Goal: Navigation & Orientation: Find specific page/section

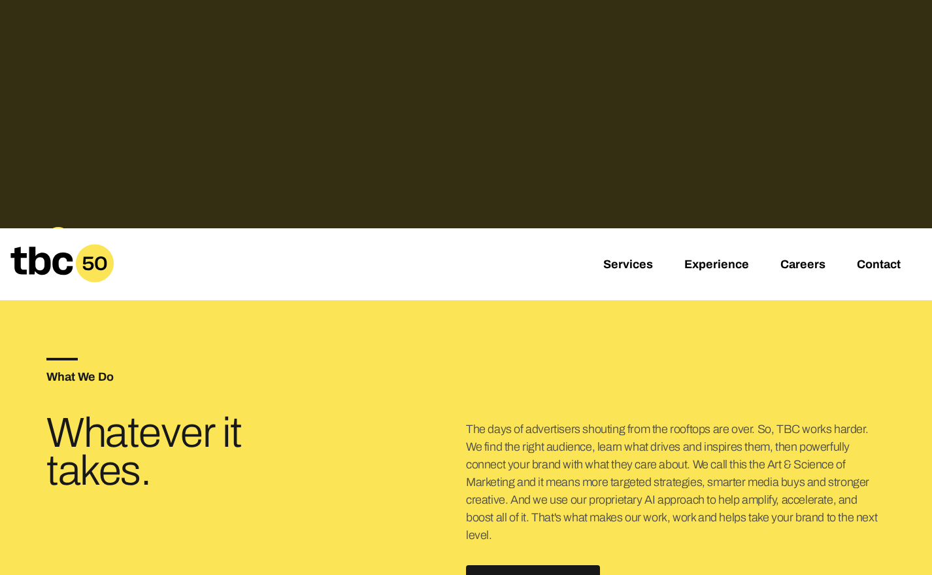
scroll to position [284, 0]
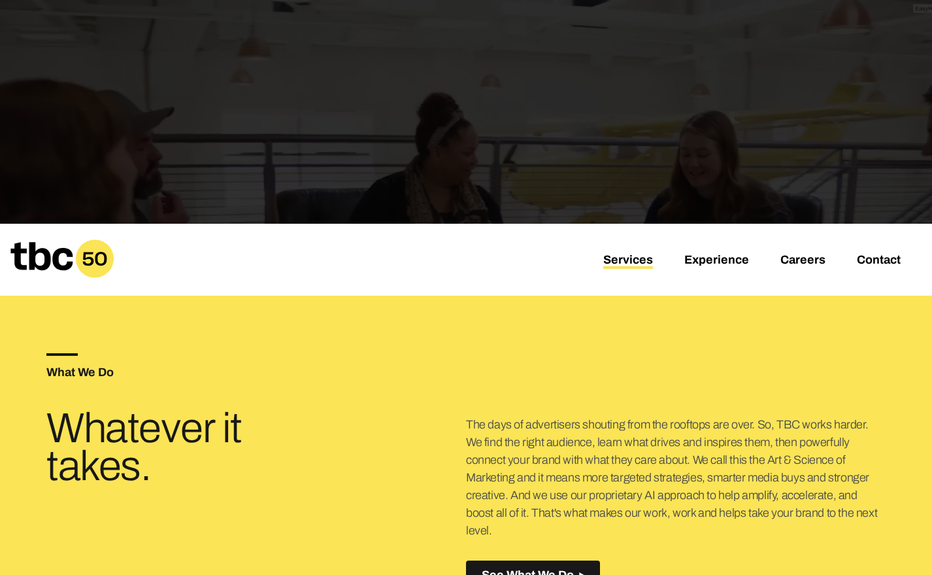
click at [628, 265] on link "Services" at bounding box center [629, 261] width 50 height 16
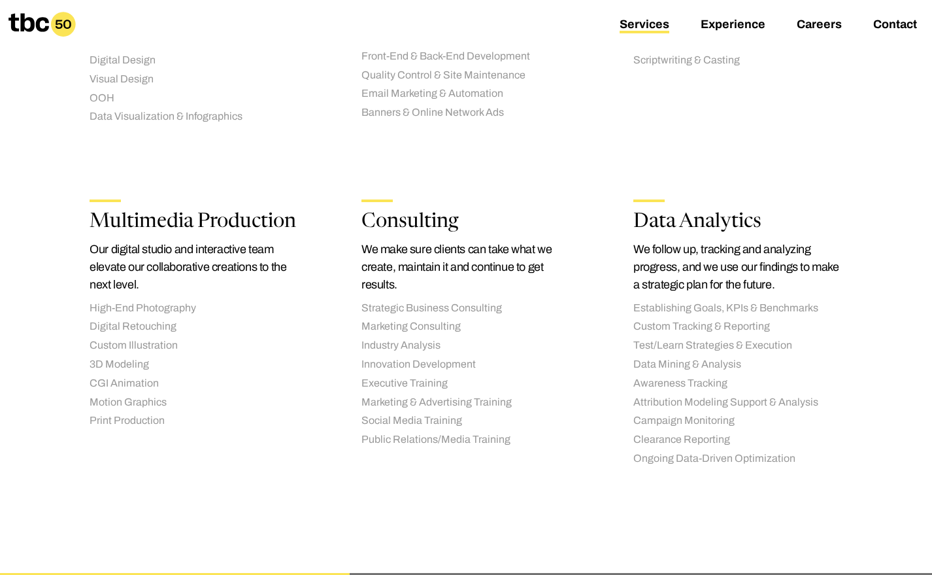
scroll to position [1473, 0]
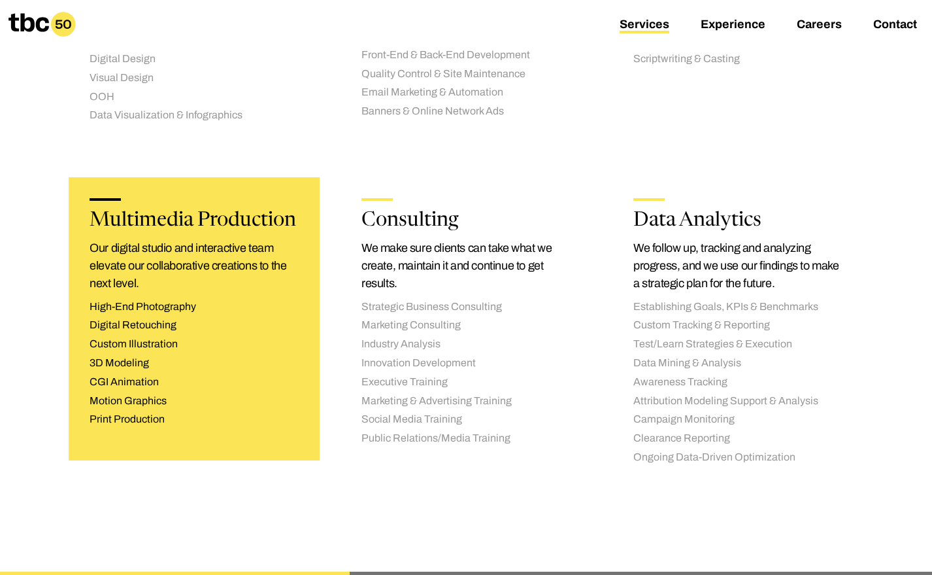
click at [188, 300] on li "High-End Photography" at bounding box center [194, 307] width 209 height 14
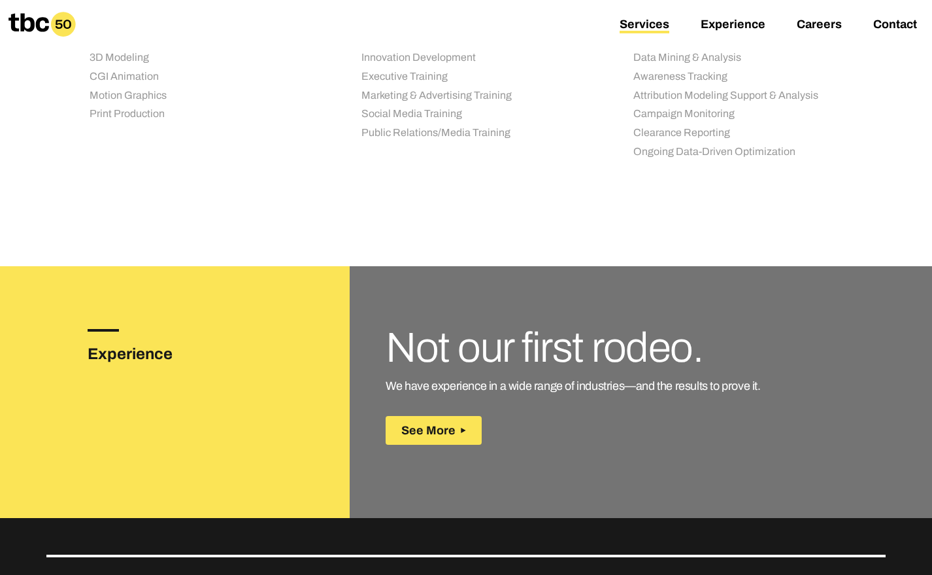
scroll to position [1756, 0]
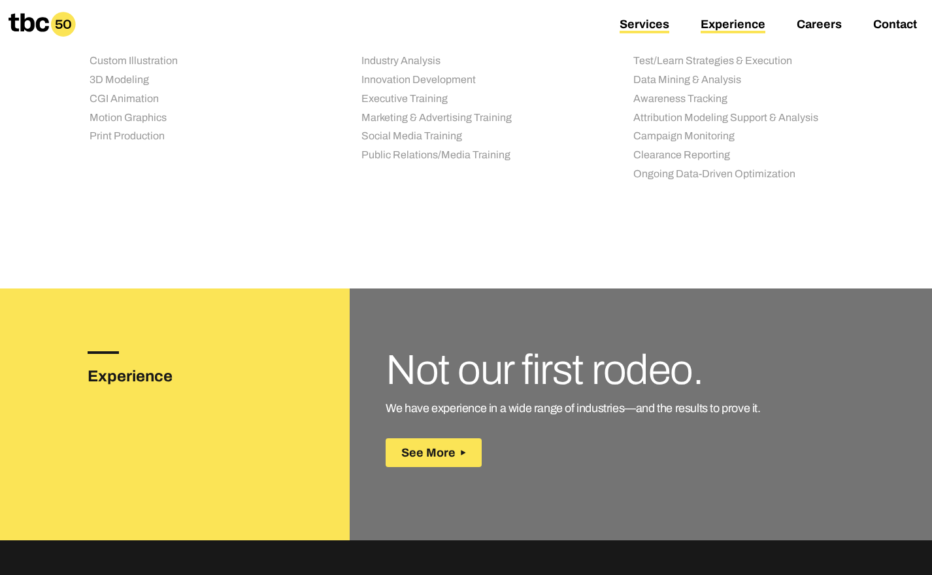
click at [755, 22] on link "Experience" at bounding box center [733, 26] width 65 height 16
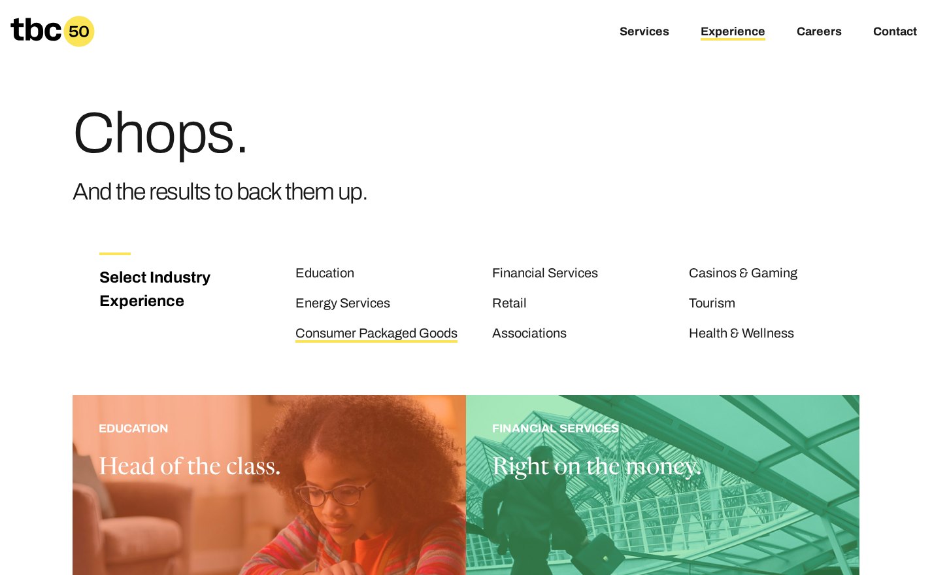
click at [437, 333] on link "Consumer Packaged Goods" at bounding box center [377, 334] width 162 height 17
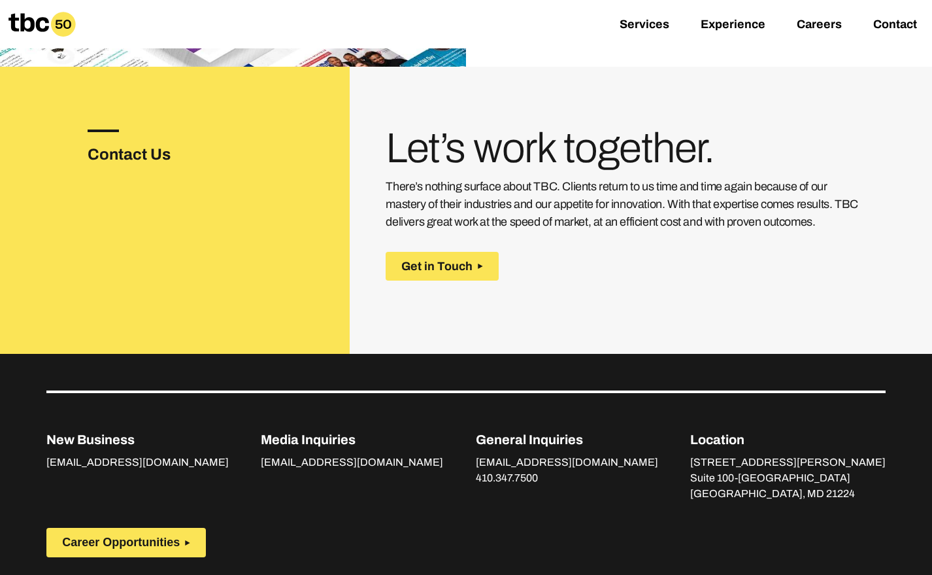
scroll to position [1883, 0]
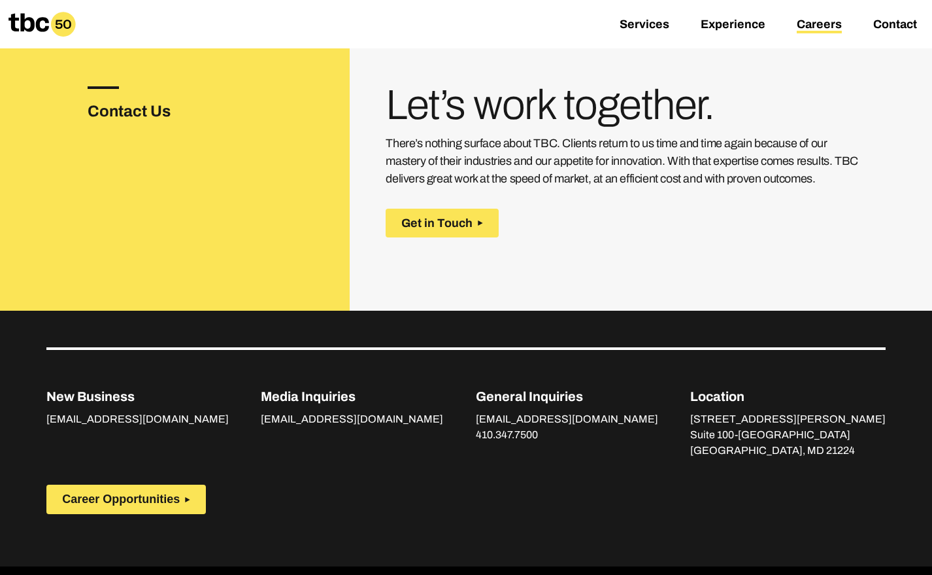
click at [809, 22] on link "Careers" at bounding box center [819, 26] width 45 height 16
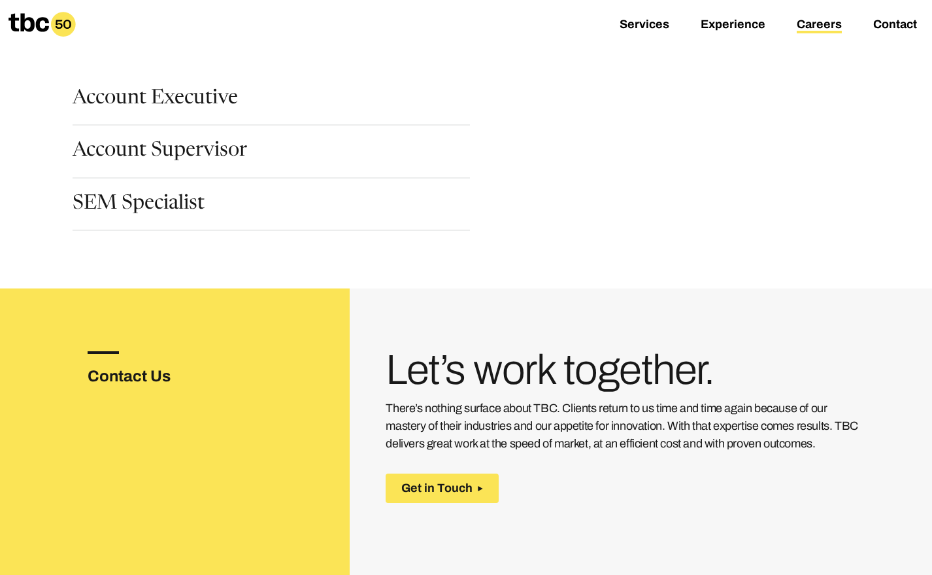
scroll to position [196, 0]
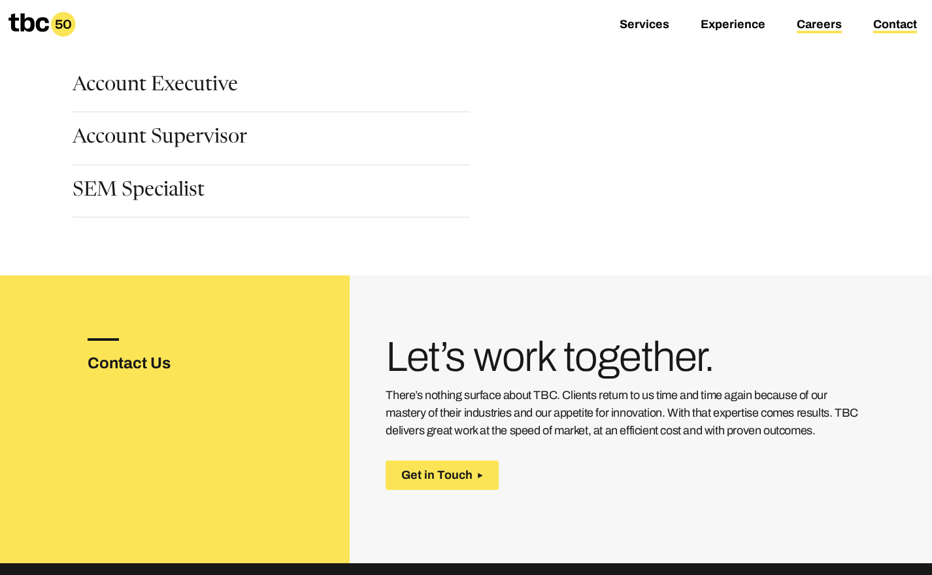
click at [883, 20] on link "Contact" at bounding box center [896, 26] width 44 height 16
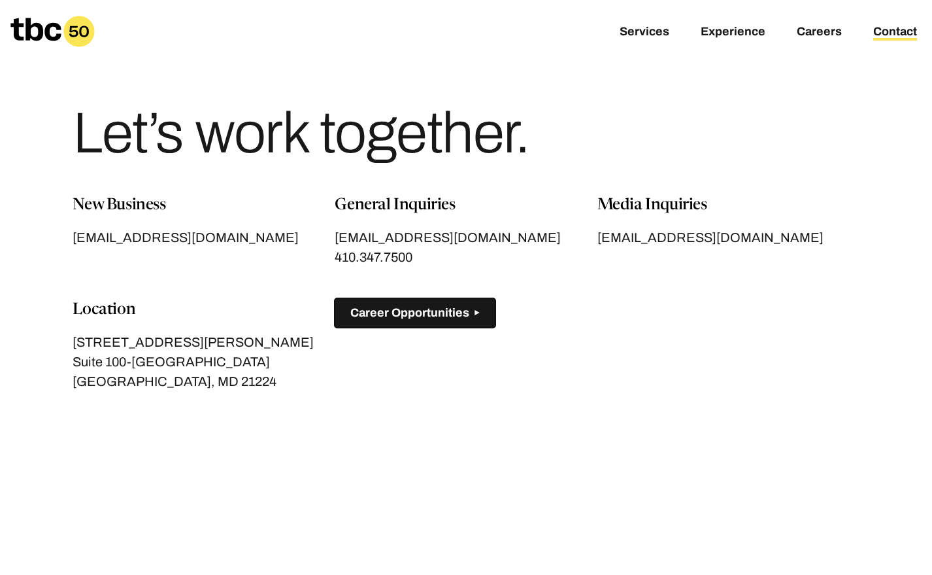
click at [420, 316] on span "Career Opportunities" at bounding box center [409, 313] width 119 height 14
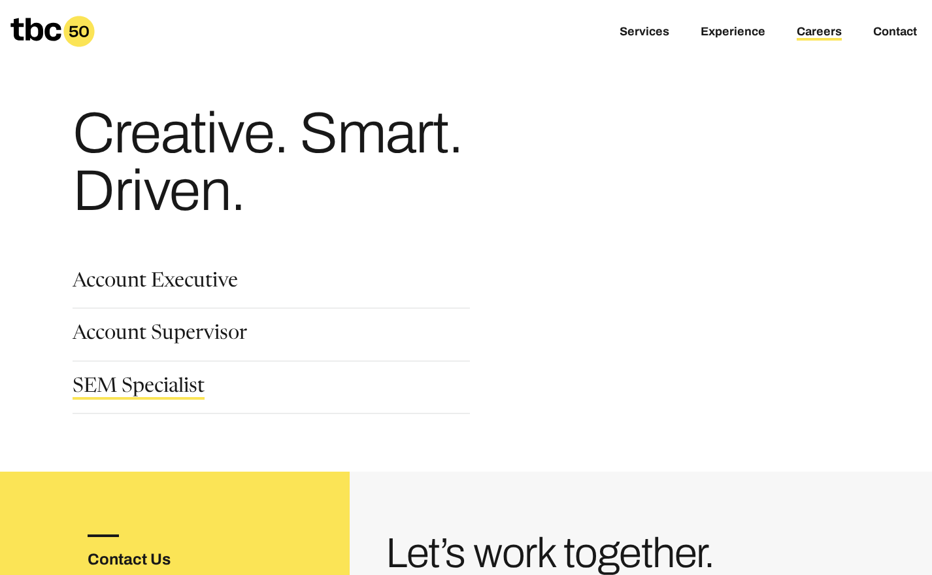
click at [150, 383] on link "SEM Specialist" at bounding box center [139, 388] width 132 height 22
